Goal: Find specific page/section: Find specific page/section

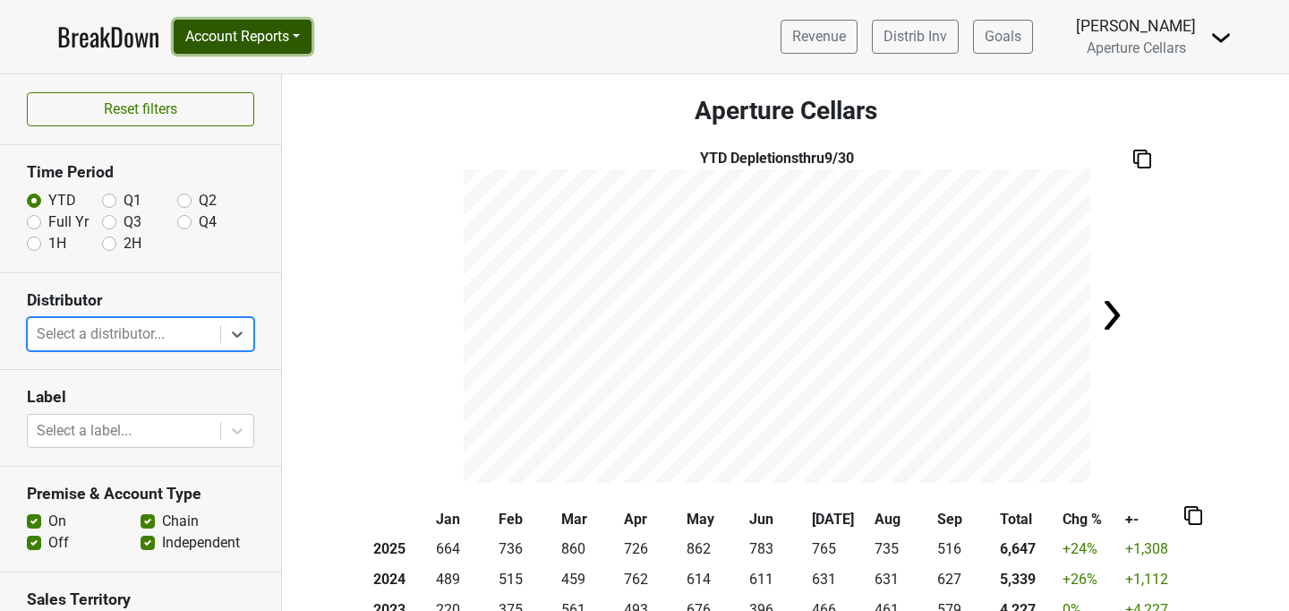
click at [307, 35] on button "Account Reports" at bounding box center [243, 37] width 138 height 34
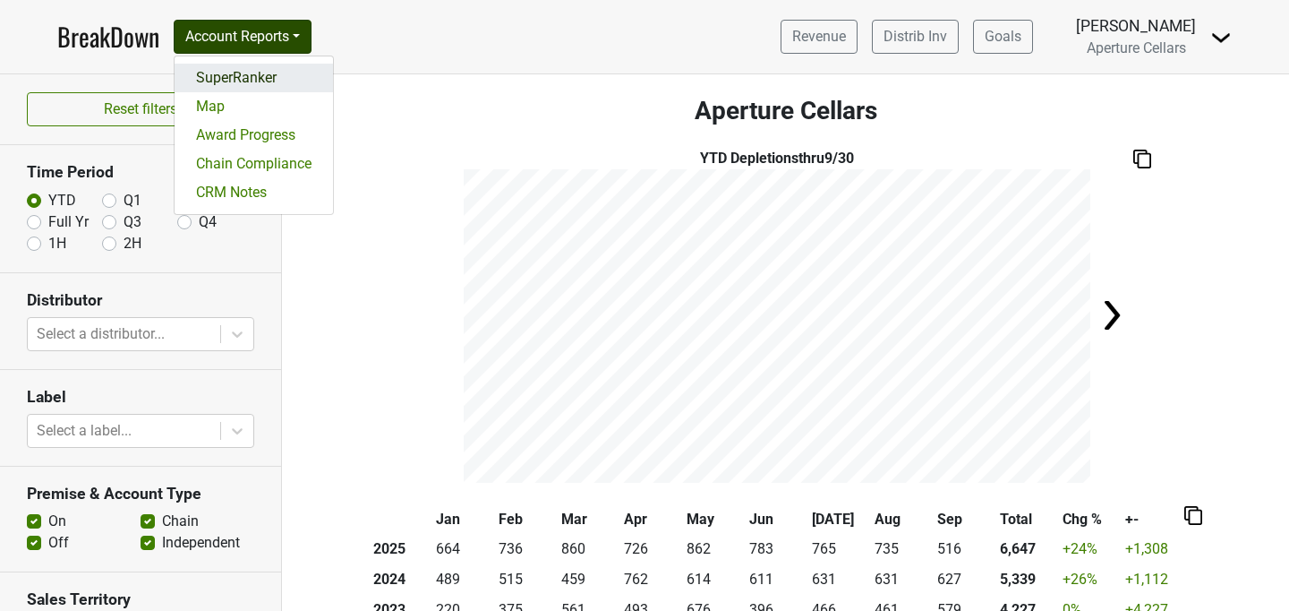
click at [259, 77] on link "SuperRanker" at bounding box center [254, 78] width 158 height 29
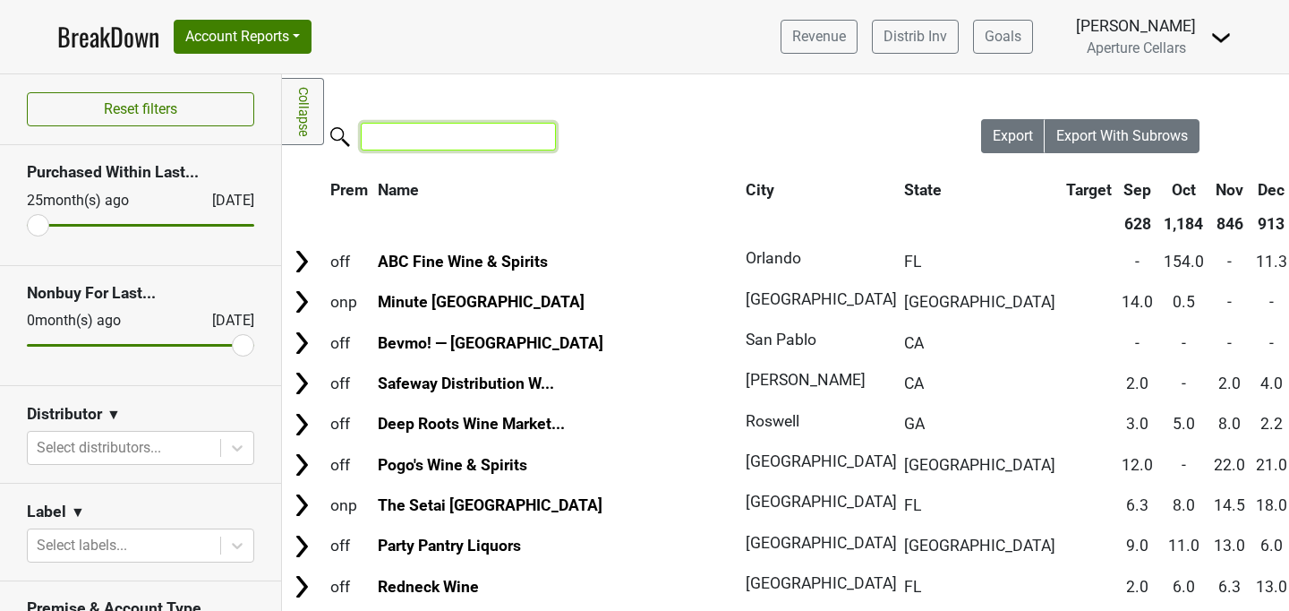
click at [475, 138] on input "search" at bounding box center [458, 137] width 195 height 28
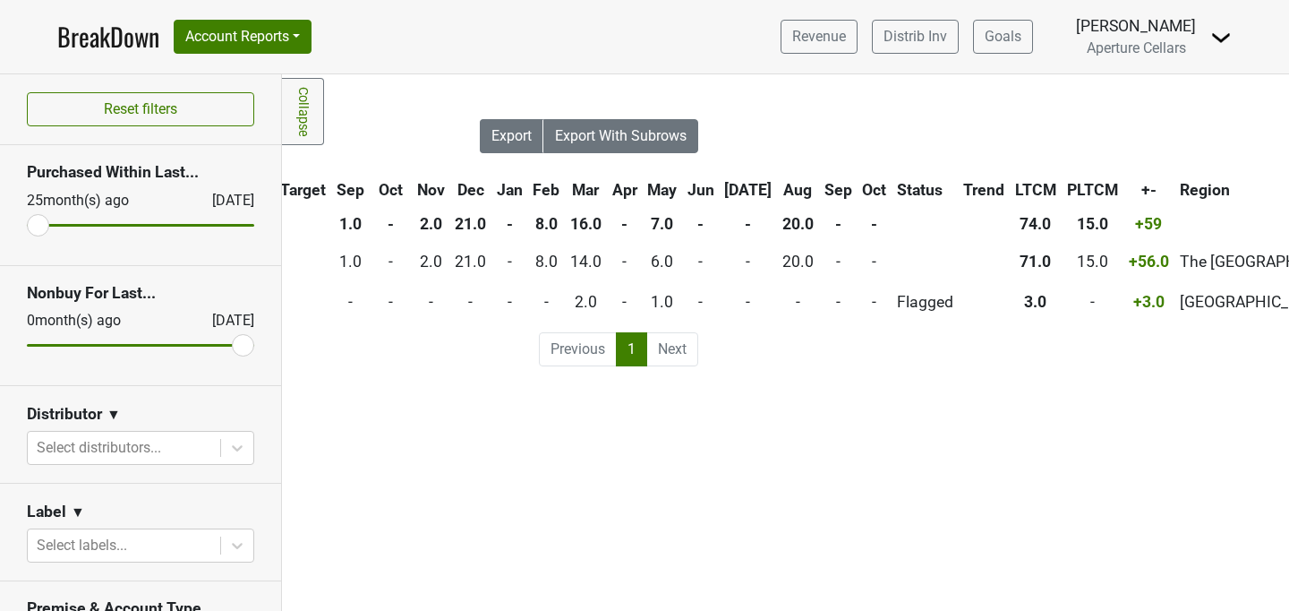
scroll to position [0, 508]
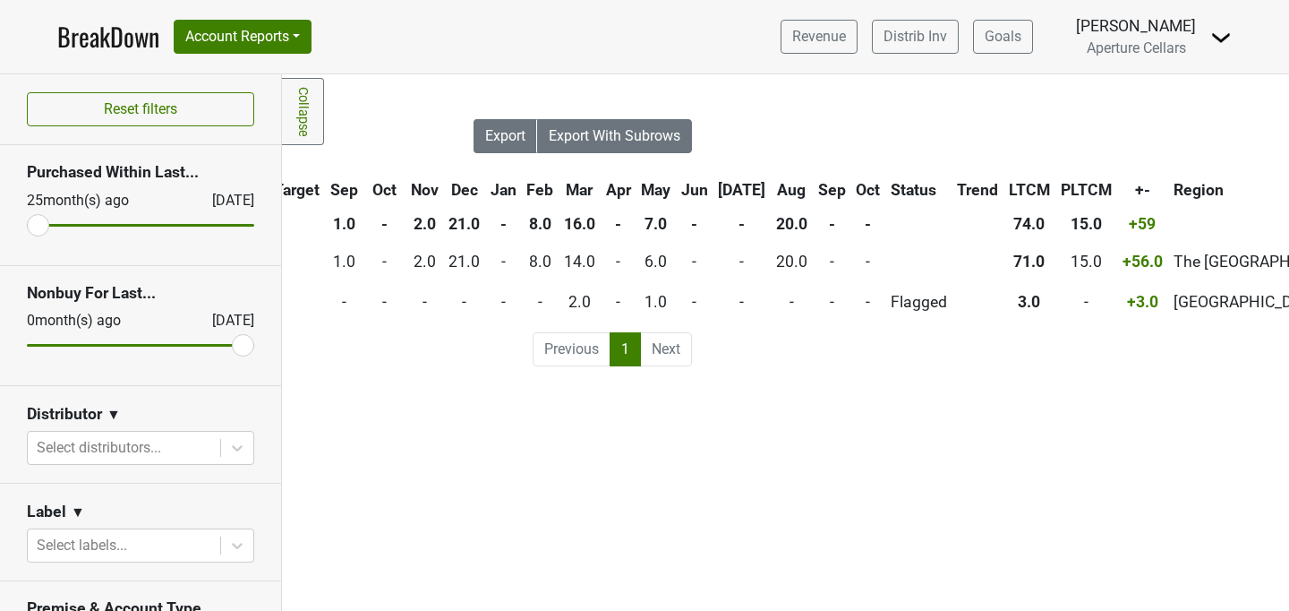
type input "k&"
